Goal: Information Seeking & Learning: Learn about a topic

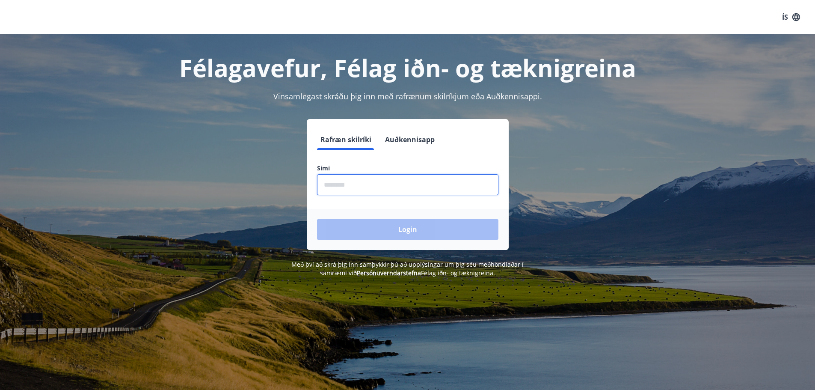
click at [374, 186] on input "phone" at bounding box center [407, 184] width 181 height 21
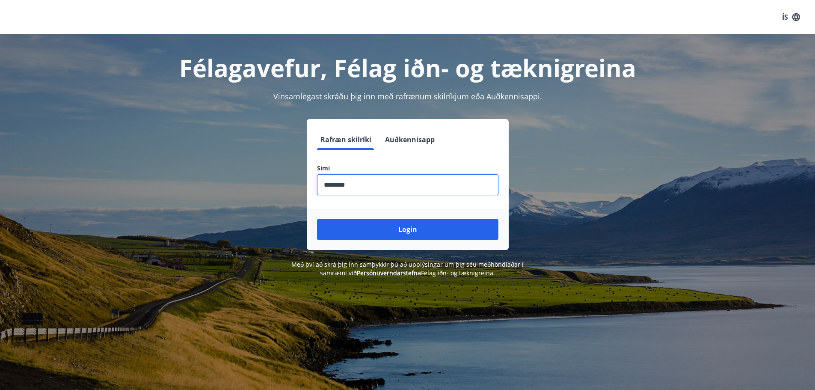
type input "********"
click at [317, 219] on button "Login" at bounding box center [407, 229] width 181 height 21
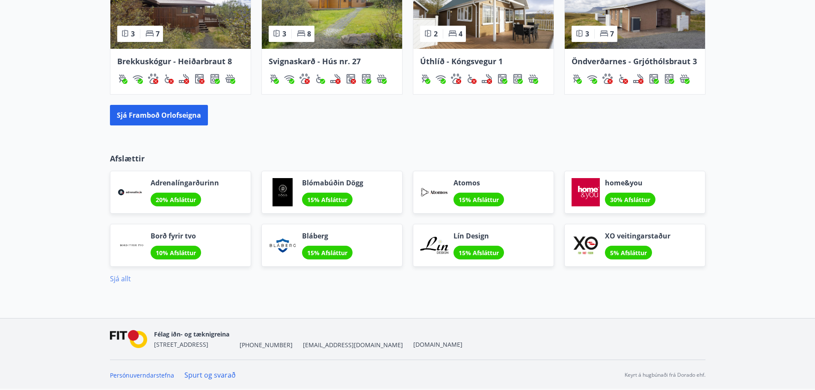
scroll to position [612, 0]
click at [121, 276] on link "Sjá allt" at bounding box center [120, 278] width 21 height 9
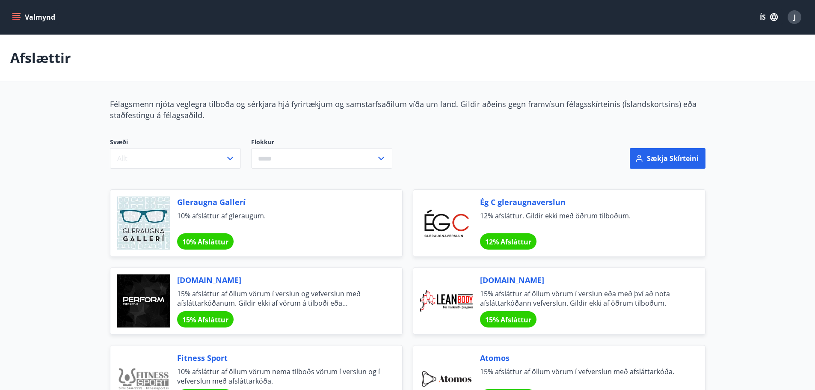
click at [318, 162] on input "text" at bounding box center [313, 158] width 125 height 21
click at [271, 173] on li "Afþreying" at bounding box center [322, 176] width 140 height 15
type input "*********"
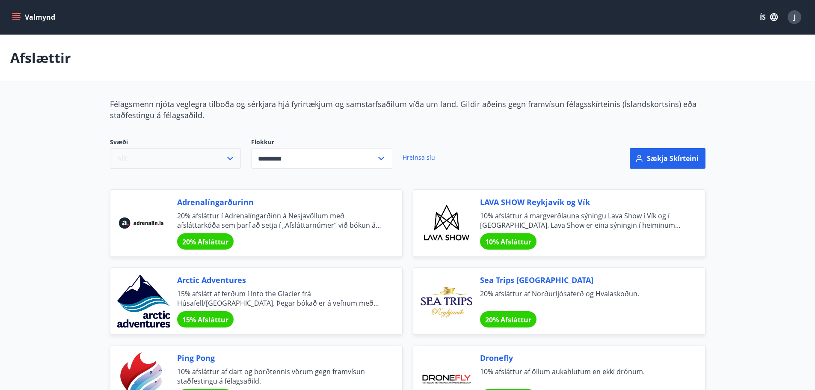
scroll to position [43, 0]
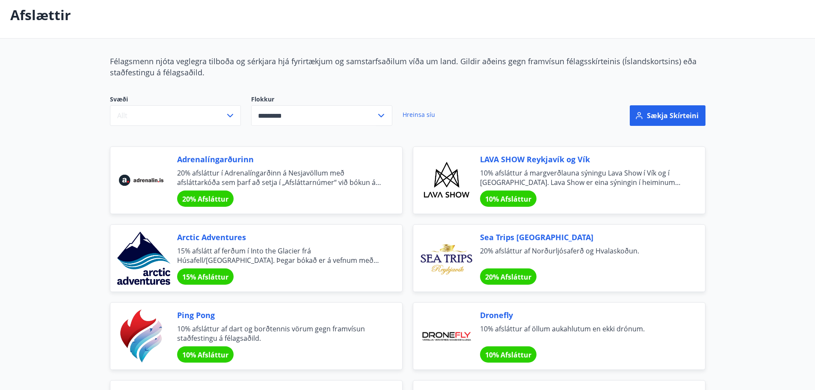
drag, startPoint x: 217, startPoint y: 237, endPoint x: 97, endPoint y: 202, distance: 125.2
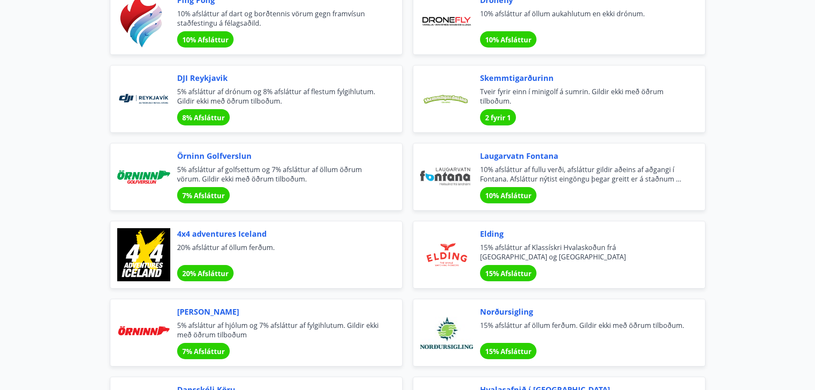
scroll to position [385, 0]
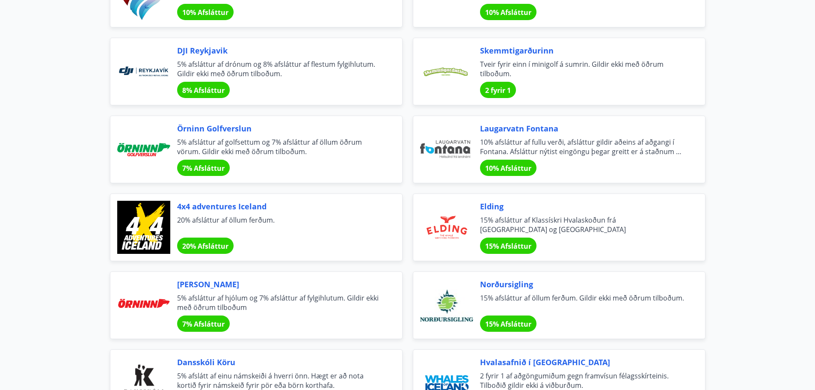
drag, startPoint x: 219, startPoint y: 206, endPoint x: 82, endPoint y: 174, distance: 141.0
click at [82, 174] on main "Afslættir Félagsmenn njóta veglegra tilboða og sérkjara hjá fyrirtækjum og sams…" at bounding box center [407, 72] width 815 height 845
drag, startPoint x: 483, startPoint y: 204, endPoint x: 453, endPoint y: 214, distance: 32.2
click at [453, 214] on div at bounding box center [446, 227] width 53 height 53
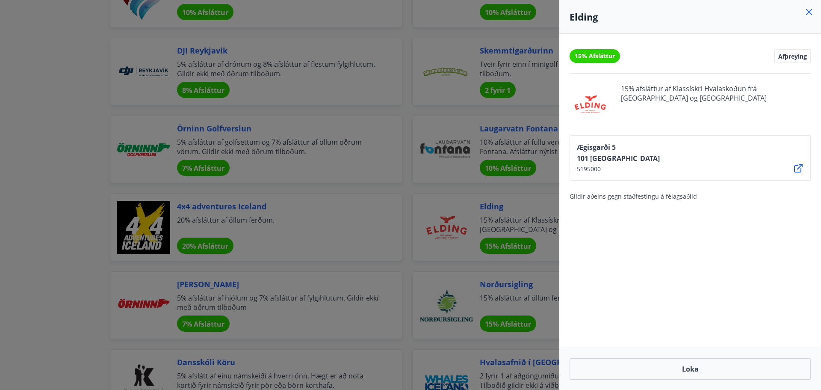
click at [476, 216] on div at bounding box center [410, 195] width 821 height 390
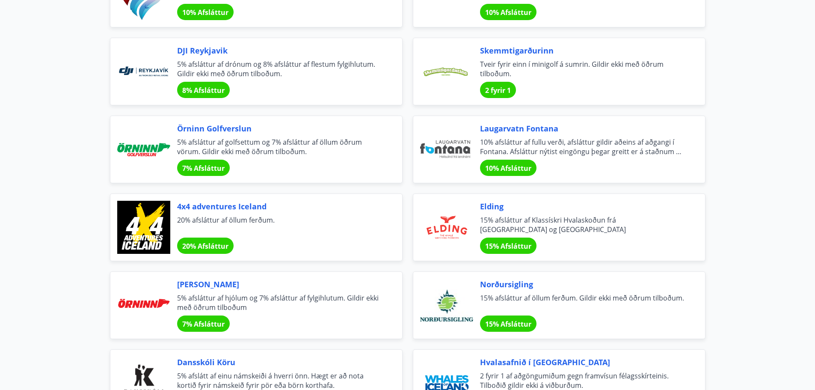
drag, startPoint x: 508, startPoint y: 281, endPoint x: 495, endPoint y: 282, distance: 12.9
click at [495, 282] on span "Norðursigling" at bounding box center [582, 283] width 204 height 11
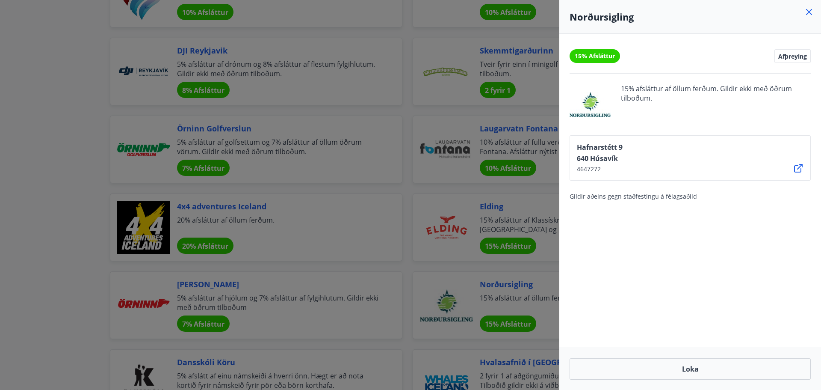
click at [495, 282] on div at bounding box center [410, 195] width 821 height 390
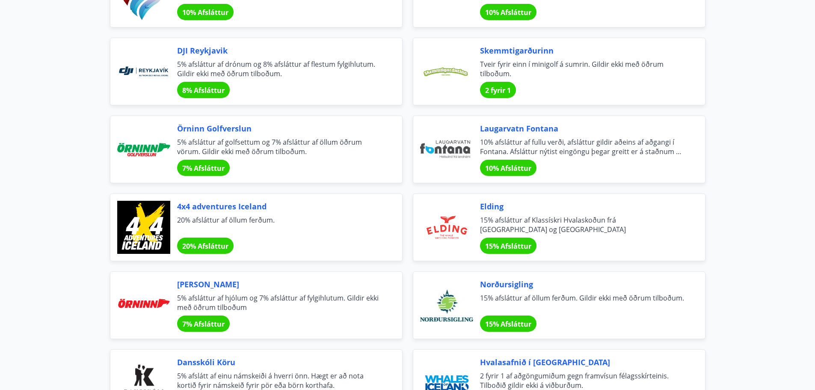
click at [504, 285] on span "Norðursigling" at bounding box center [582, 283] width 204 height 11
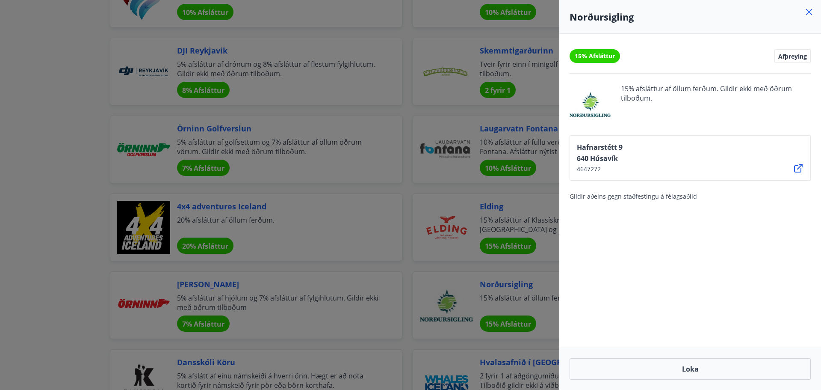
click at [74, 131] on div at bounding box center [410, 195] width 821 height 390
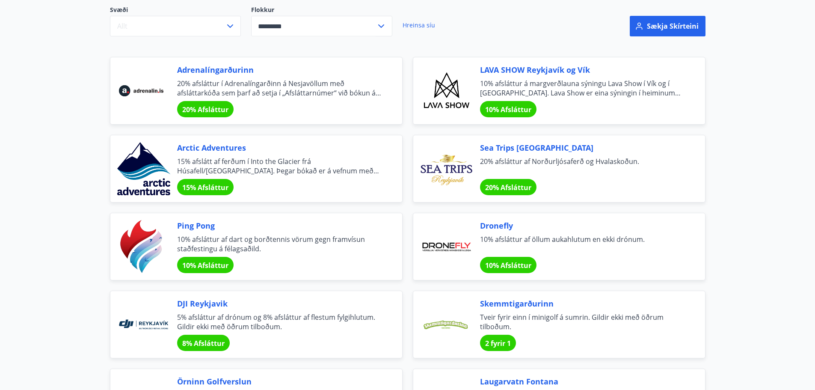
scroll to position [128, 0]
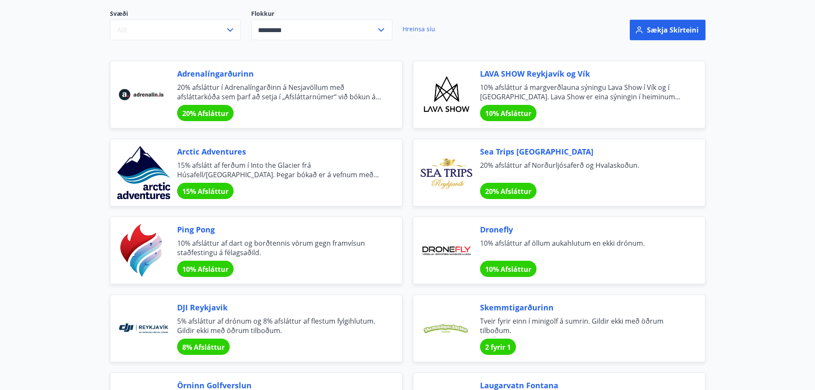
click at [212, 149] on span "Arctic Adventures" at bounding box center [279, 151] width 204 height 11
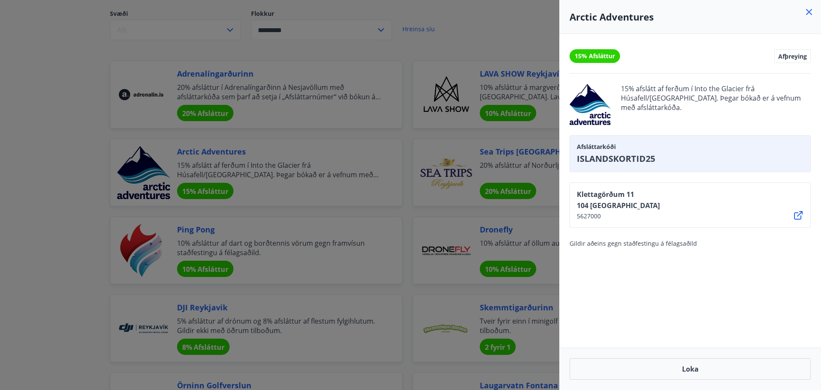
click at [118, 104] on div at bounding box center [410, 195] width 821 height 390
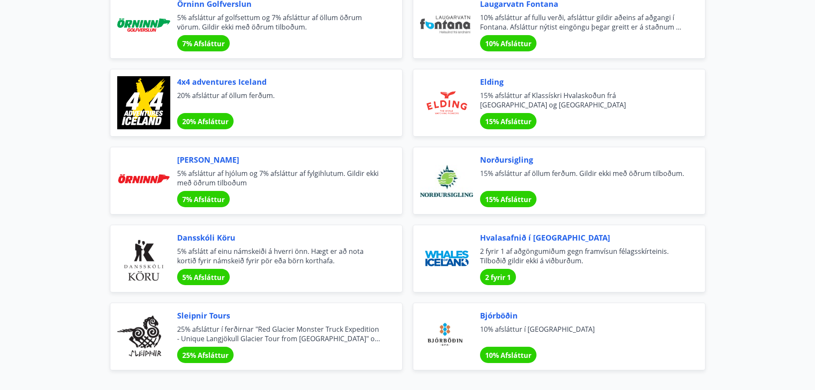
scroll to position [513, 0]
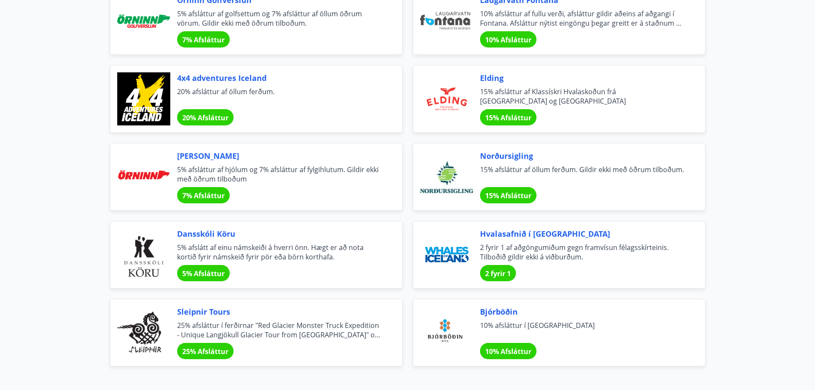
click at [497, 309] on span "Bjórböðin" at bounding box center [582, 311] width 204 height 11
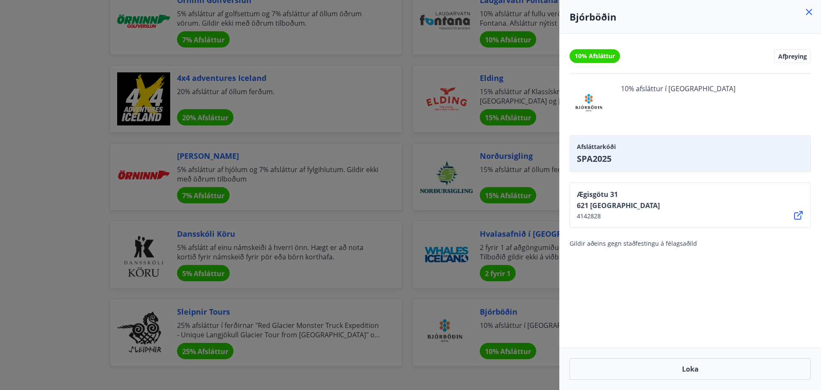
click at [174, 209] on div at bounding box center [410, 195] width 821 height 390
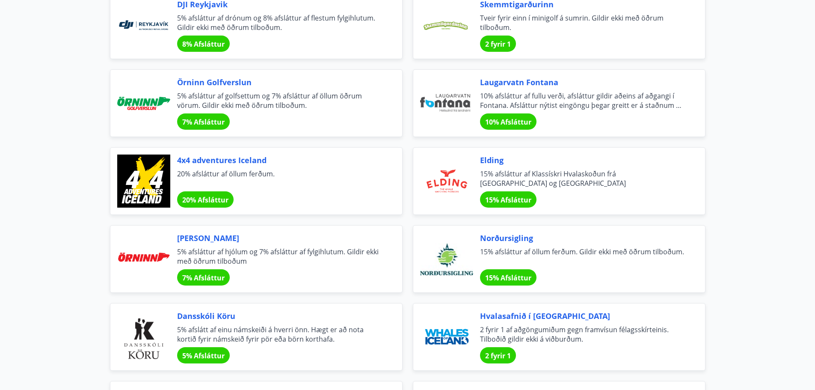
scroll to position [428, 0]
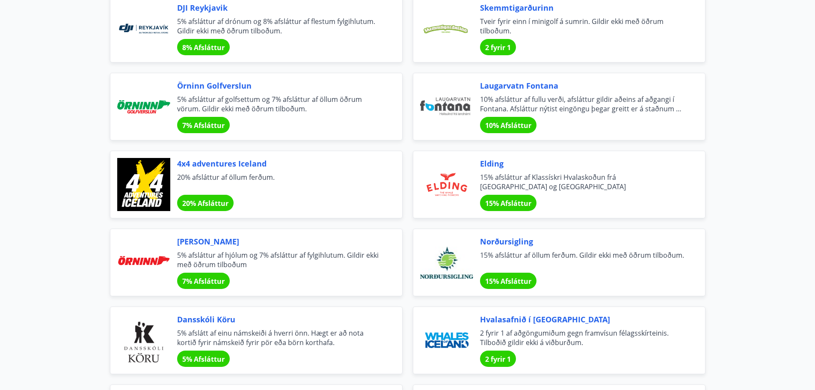
click at [408, 67] on div "Laugarvatn Fontana 10% afsláttur af fullu verði, afsláttur gildir aðeins af aðg…" at bounding box center [553, 101] width 303 height 78
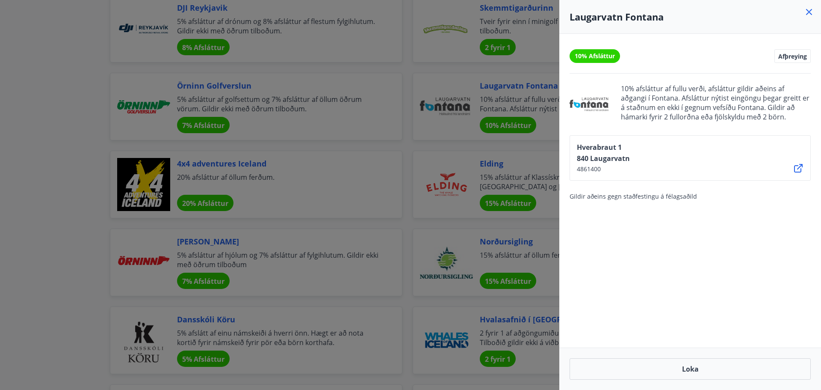
click at [402, 102] on div at bounding box center [410, 195] width 821 height 390
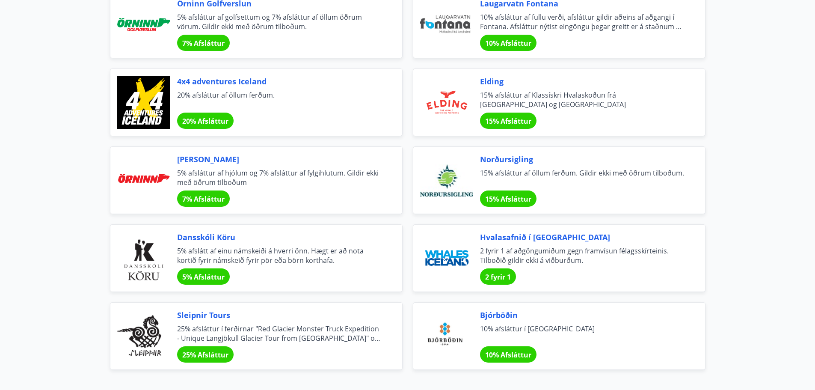
scroll to position [513, 0]
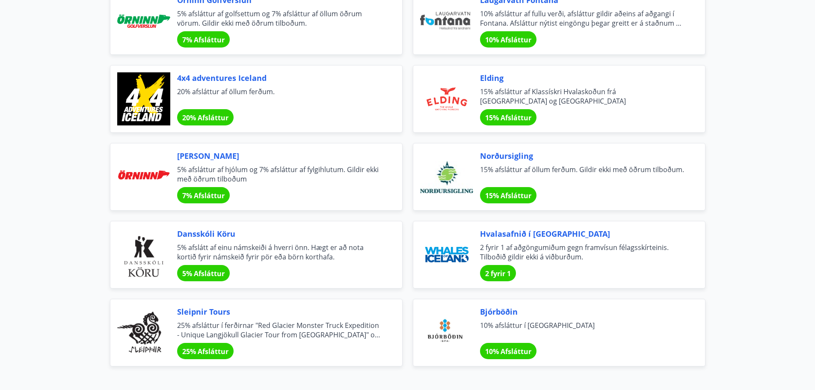
drag, startPoint x: 492, startPoint y: 159, endPoint x: 747, endPoint y: 216, distance: 261.0
drag, startPoint x: 482, startPoint y: 172, endPoint x: 492, endPoint y: 174, distance: 10.4
click at [492, 174] on span "15% afsláttur af öllum ferðum. Gildir ekki með öðrum tilboðum." at bounding box center [582, 174] width 204 height 19
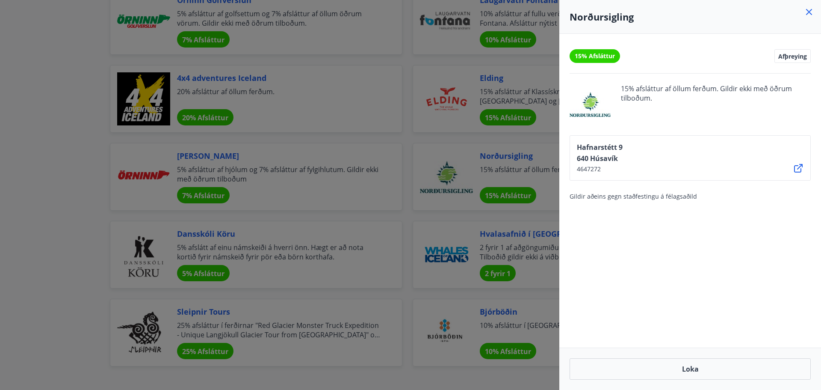
click at [461, 201] on div at bounding box center [410, 195] width 821 height 390
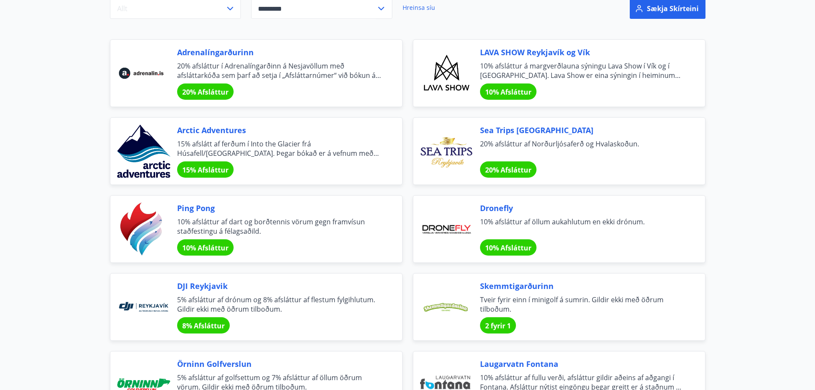
scroll to position [86, 0]
